Goal: Consume media (video, audio): Consume media (video, audio)

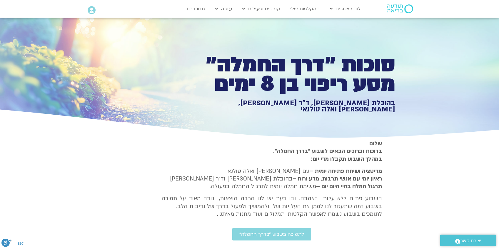
scroll to position [451, 0]
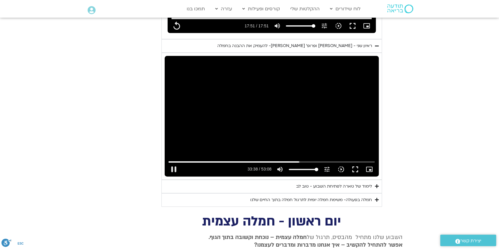
type input "2018.815219"
type input "1071.88"
type input "2018.943843"
type input "1071.88"
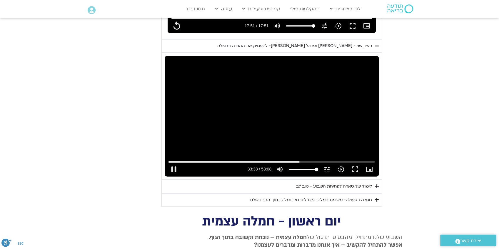
type input "2018.993666"
type input "1071.88"
type input "2019.210423"
type input "1071.88"
type input "2019.327807"
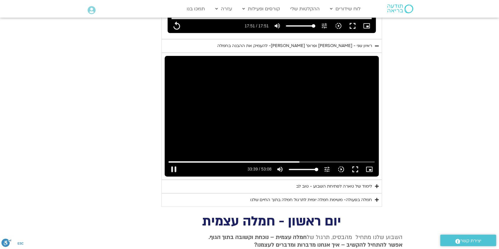
type input "1071.88"
type input "2019.36073"
type input "1071.88"
type input "2019.610861"
type input "1071.88"
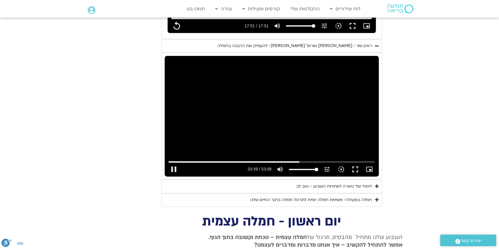
type input "2019.727567"
type input "1071.88"
type input "2019.748512"
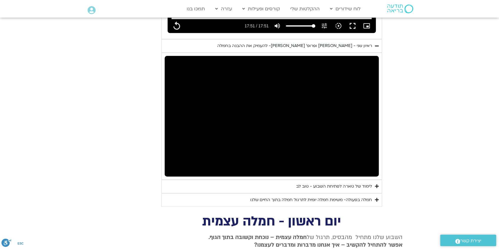
type input "1071.88"
type input "2154.255661"
type input "1071.88"
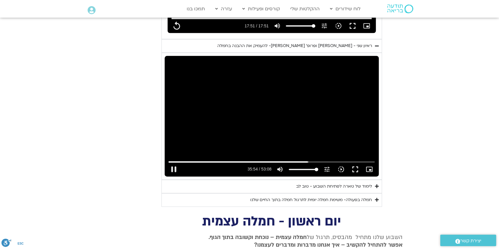
type input "2154.388592"
type input "1071.88"
type input "2154.438687"
type input "1071.88"
type input "2154.530125"
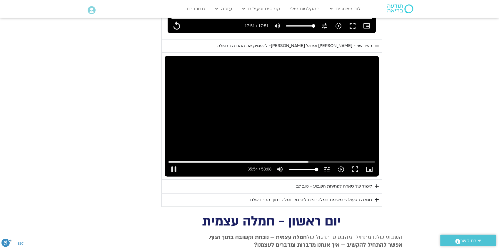
type input "1071.88"
click at [271, 99] on div "Skip Ad pause 35:54 / 53:08 volume_up Mute tune Resolution Auto 720p slow_motio…" at bounding box center [272, 116] width 214 height 120
type input "2154.766531"
type input "1071.88"
type input "2151.69509944807"
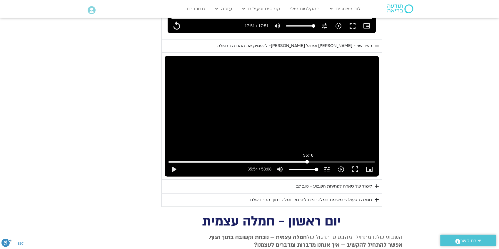
type input "1071.88"
type input "2148.6149239456"
type input "1071.88"
type input "2142.45457294065"
type input "1071.88"
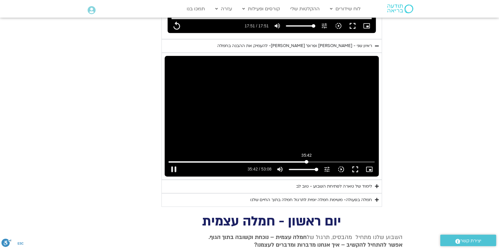
click at [306, 160] on input "Seek" at bounding box center [271, 162] width 206 height 4
type input "2142.454572"
click at [406, 143] on section "יום שני - סליחה וטוב לב "סליחה אינה שכחה או התעלמות מהתנהגות פוגעת. במקום זאת, …" at bounding box center [249, 2] width 499 height 409
type input "1071.88"
click at [174, 162] on button "play_arrow" at bounding box center [174, 169] width 14 height 14
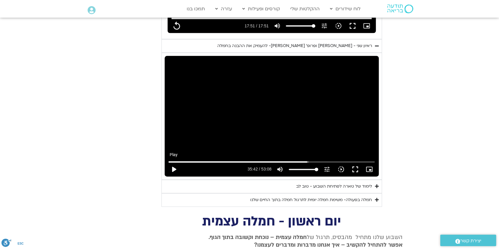
type input "2142.457902"
type input "1071.88"
type input "2142.592274"
type input "1071.88"
type input "2142.605724"
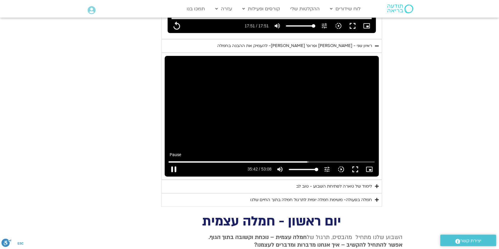
type input "1071.88"
type input "2142.859213"
type input "1071.88"
type input "2142.976089"
type input "1071.88"
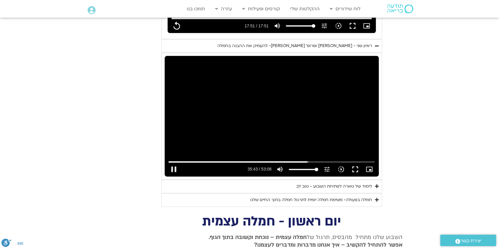
type input "2143.109435"
type input "1071.88"
type input "2143.192694"
type input "1071.88"
type input "2143.268466"
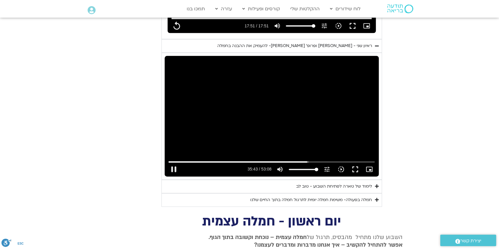
type input "1071.88"
type input "2143.398129"
type input "1071.88"
type input "2143.53276"
type input "1071.88"
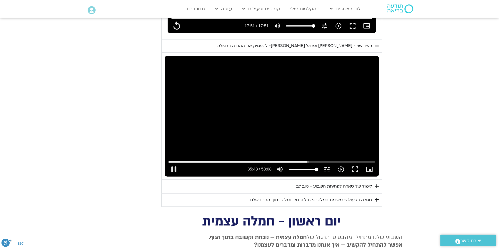
type input "2143.662206"
type input "1071.88"
type input "2143.801608"
type input "1071.88"
type input "2143.929964"
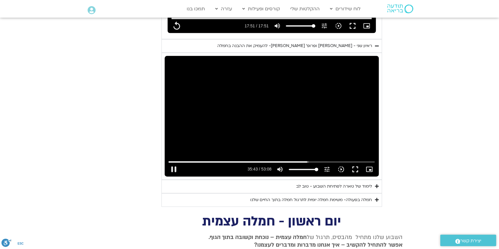
type input "1071.88"
type input "2144.065917"
type input "1071.88"
type input "2144.293712"
type input "1071.88"
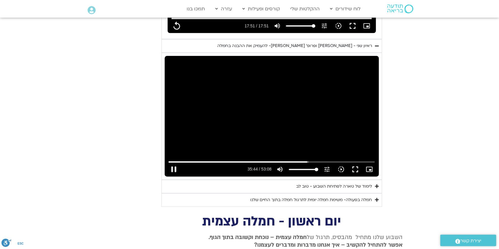
type input "2144.334095"
type input "1071.88"
type input "2144.460931"
type input "1071.88"
type input "2144.596308"
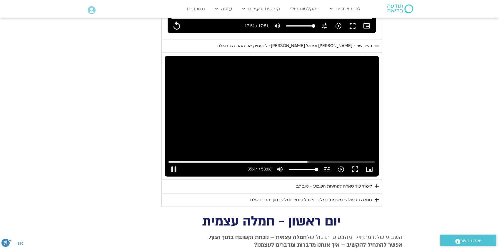
type input "1071.88"
type input "2144.727697"
type input "1071.88"
type input "2144.854875"
type input "1071.88"
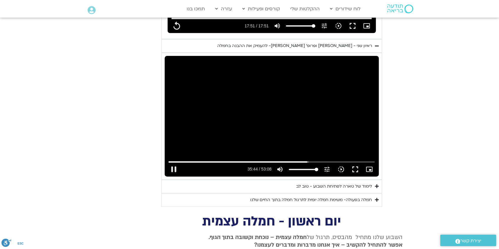
type input "2144.988872"
type input "1071.88"
type input "2145.127526"
type input "1071.88"
type input "2145.257322"
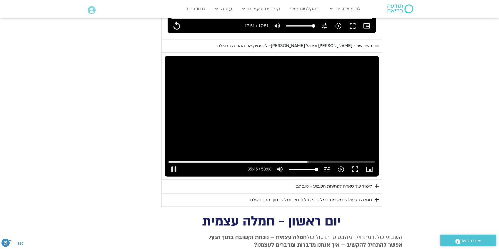
type input "1071.88"
type input "2145.385213"
type input "1071.88"
type input "2145.516898"
type input "1071.88"
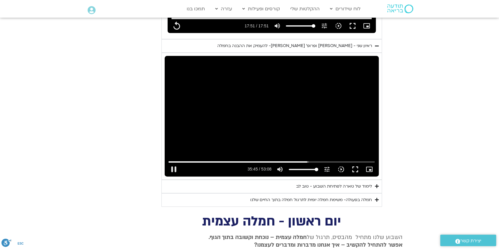
type input "2145.648794"
type input "1071.88"
type input "2145.774949"
type input "1071.88"
type input "2145.901972"
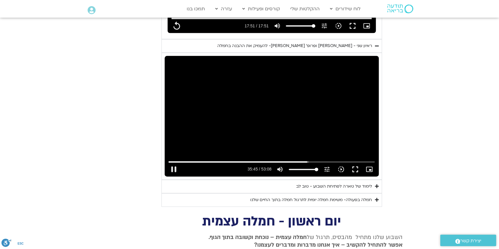
type input "1071.88"
type input "2146.032867"
type input "1071.88"
type input "2146.164537"
type input "1071.88"
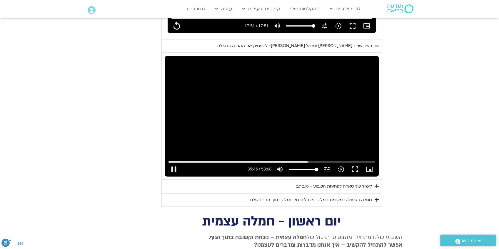
type input "2146.297282"
type input "1071.88"
type input "2146.425091"
type input "1071.88"
type input "2146.56096"
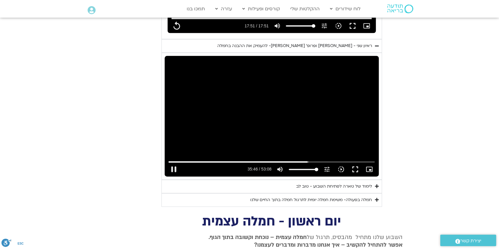
type input "1071.88"
type input "2146.700422"
type input "1071.88"
type input "2146.839794"
type input "1071.88"
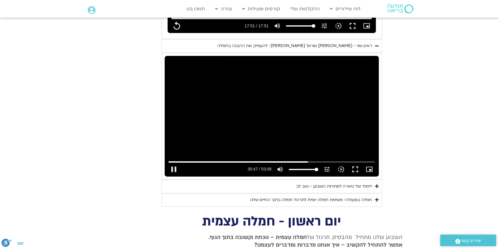
type input "2147.09608"
type input "1071.88"
type input "2147.162725"
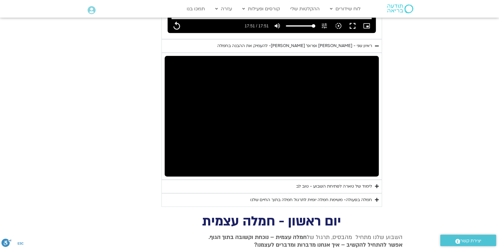
type input "1071.88"
type input "2147.713274"
type input "1071.88"
type input "2147.796787"
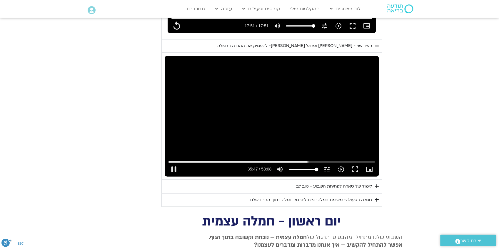
type input "1071.88"
type input "2147.897072"
type input "1071.88"
type input "2148.016114"
type input "1071.88"
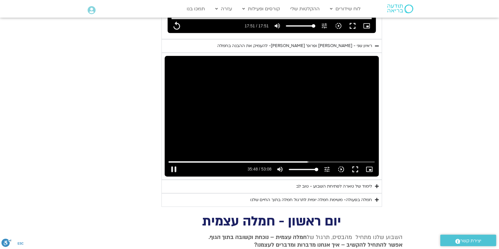
type input "2148.146876"
type input "1071.88"
type input "2148.397196"
type input "1071.88"
type input "2148.530659"
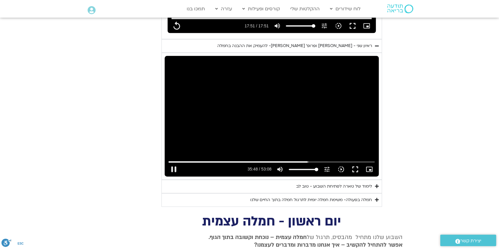
type input "1071.88"
type input "2148.647423"
type input "1071.88"
type input "2148.781036"
type input "1071.88"
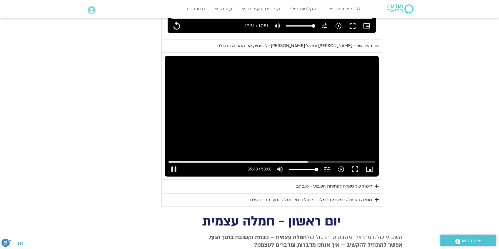
type input "2148.915014"
type input "1071.88"
type input "2149.047752"
type input "1071.88"
type input "2149.181595"
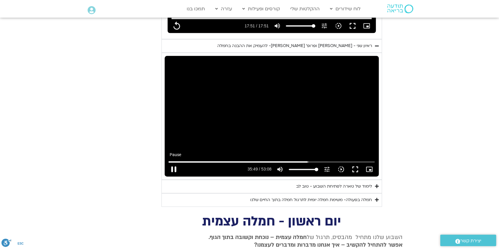
type input "1071.88"
type input "2149.248729"
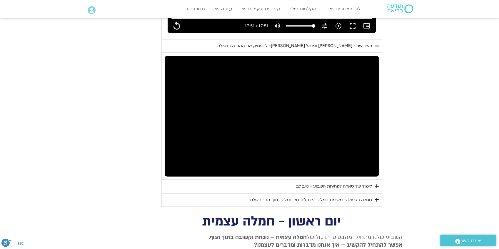
click at [113, 173] on section "יום שני - סליחה וטוב לב "סליחה אינה שכחה או התעלמות מהתנהגות פוגעת. במקום זאת, …" at bounding box center [249, 2] width 499 height 409
click at [114, 172] on section "יום שני - סליחה וטוב לב "סליחה אינה שכחה או התעלמות מהתנהגות פוגעת. במקום זאת, …" at bounding box center [249, 2] width 499 height 409
type input "1071.88"
type input "2234.785199"
type input "1071.88"
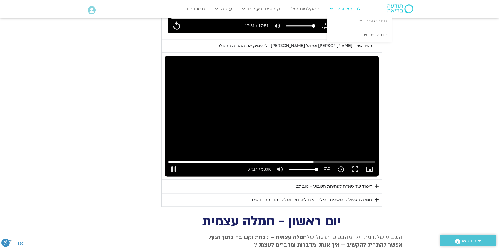
type input "2234.868642"
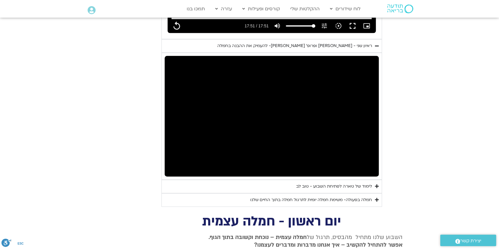
type input "1071.88"
type input "2235.302507"
type input "1071.88"
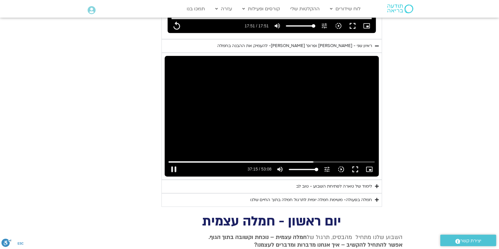
type input "2235.419008"
type input "1071.88"
type input "2235.552292"
type input "1071.88"
type input "2235.686013"
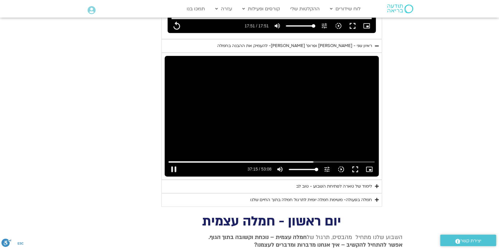
type input "1071.88"
type input "2235.819665"
type input "1071.88"
type input "2235.95307"
type input "1071.88"
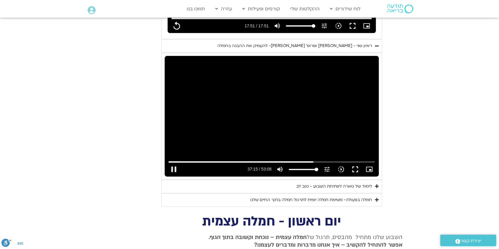
type input "2236.052722"
type input "1071.88"
drag, startPoint x: 318, startPoint y: 137, endPoint x: 316, endPoint y: 133, distance: 4.6
click at [318, 137] on div "Skip Ad 37:06 pause 37:16 / 53:08 volume_up Mute tune Resolution Auto 720p slow…" at bounding box center [272, 116] width 214 height 120
type input "2236.225952"
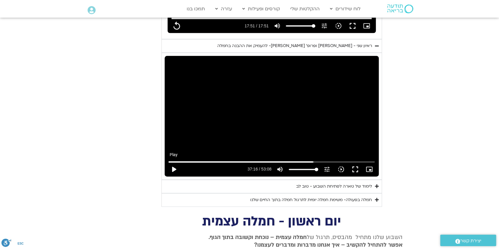
type input "1071.88"
click at [174, 162] on button "play_arrow" at bounding box center [174, 169] width 14 height 14
type input "2236.225966"
type input "1071.88"
type input "2236.252674"
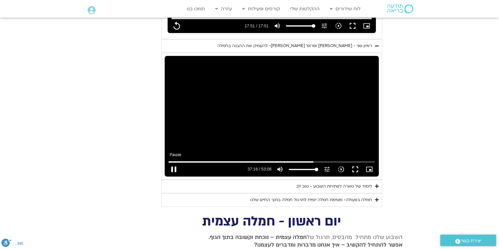
type input "1071.88"
type input "2236.393425"
type input "1071.88"
type input "2236.526626"
type input "1071.88"
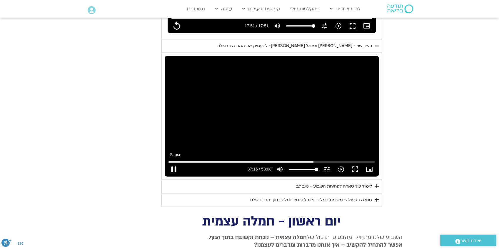
type input "2236.657311"
type input "1071.88"
type input "2236.785148"
type input "1071.88"
type input "2236.917518"
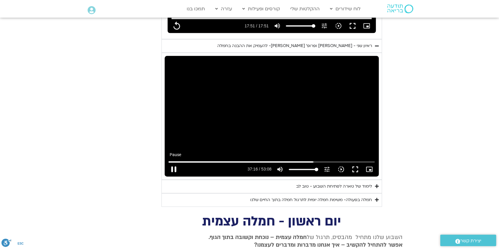
type input "1071.88"
type input "2237.051522"
type input "1071.88"
type input "2237.183604"
type input "1071.88"
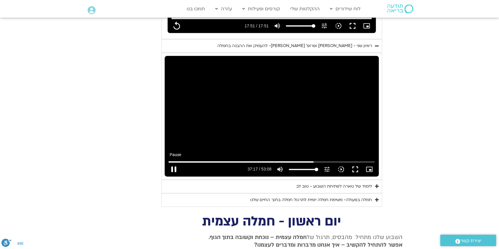
type input "2237.314115"
type input "1071.88"
type input "2237.444227"
type input "1071.88"
type input "2237.579468"
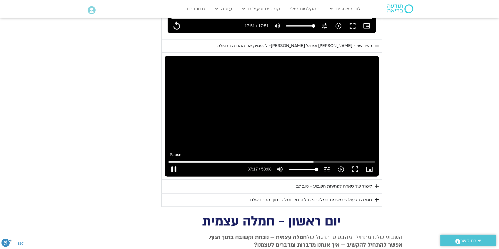
type input "1071.88"
type input "2237.706415"
type input "1071.88"
type input "2237.835244"
type input "1071.88"
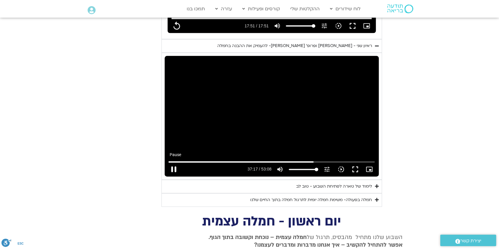
type input "2237.96754"
type input "1071.88"
type input "2238.10756"
type input "1071.88"
type input "2238.235682"
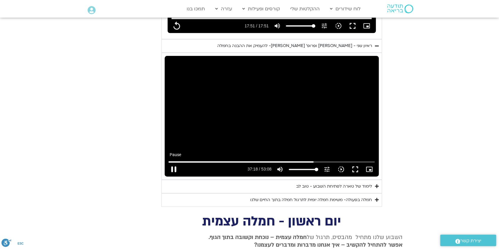
type input "1071.88"
type input "2238.37478"
type input "1071.88"
type input "2238.502195"
type input "1071.88"
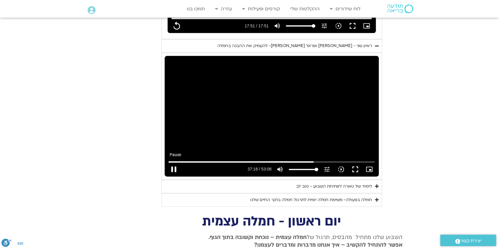
type input "2238.633568"
type input "1071.88"
type input "2238.758907"
type input "1071.88"
type input "2238.885706"
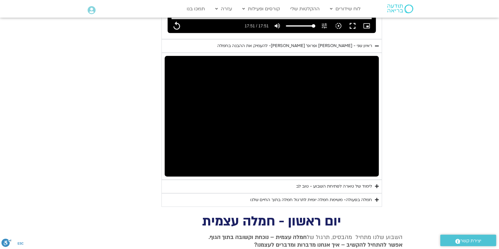
type input "1071.88"
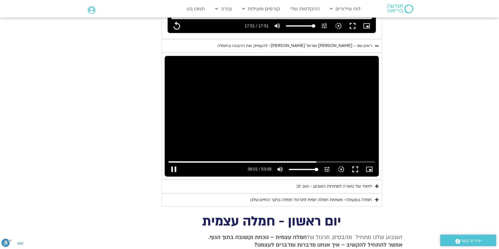
click at [351, 114] on div "Skip Ad 37:06 pause 38:01 / 53:08 volume_up Mute tune Resolution Auto 720p slow…" at bounding box center [272, 116] width 214 height 120
click at [313, 160] on input "Seek" at bounding box center [271, 162] width 206 height 4
click at [172, 162] on button "play_arrow" at bounding box center [174, 169] width 14 height 14
click at [273, 115] on div "Skip Ad 7:13 pause 39:00 / 53:08 volume_up Mute tune Resolution Auto 720p slow_…" at bounding box center [272, 116] width 214 height 120
drag, startPoint x: 318, startPoint y: 153, endPoint x: 312, endPoint y: 154, distance: 6.6
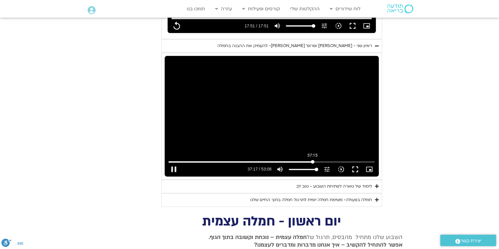
click at [312, 160] on input "Seek" at bounding box center [271, 162] width 206 height 4
click at [422, 128] on section "יום שני - סליחה וטוב לב "סליחה אינה שכחה או התעלמות מהתנהגות פוגעת. במקום זאת, …" at bounding box center [249, 2] width 499 height 409
click at [231, 126] on div "Skip Ad 37:33 play_arrow 37:17 / 53:08 volume_up Mute tune Resolution Auto 720p…" at bounding box center [272, 116] width 214 height 120
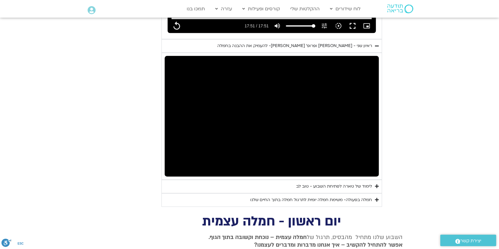
click at [338, 183] on div "לימוד של טארה לפתיחת השבוע - טוב לב" at bounding box center [334, 186] width 76 height 7
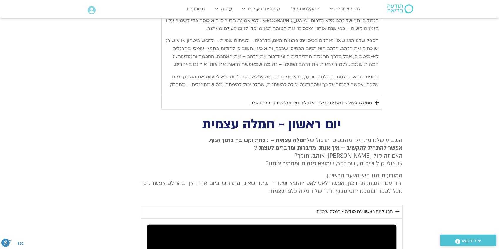
scroll to position [843, 0]
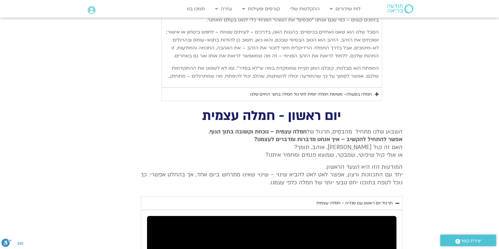
click at [338, 93] on div "חמלה בפעולה- משימת חמלה יומית לתרגול חמלה בתוך החיים שלנו" at bounding box center [311, 94] width 122 height 7
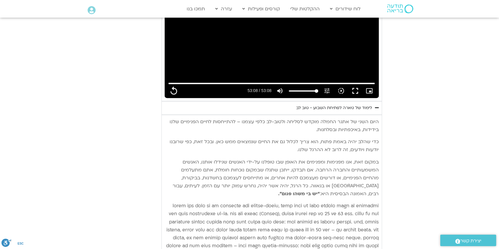
scroll to position [548, 0]
